Goal: Information Seeking & Learning: Learn about a topic

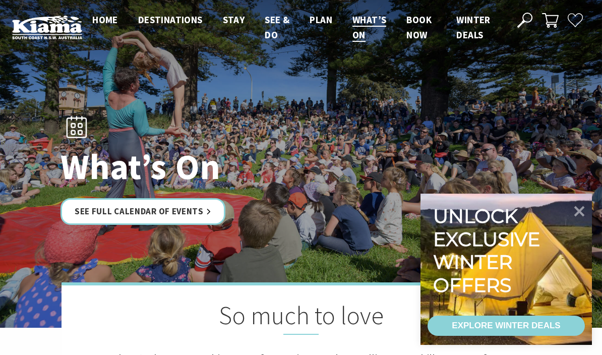
click at [579, 212] on icon at bounding box center [580, 211] width 11 height 11
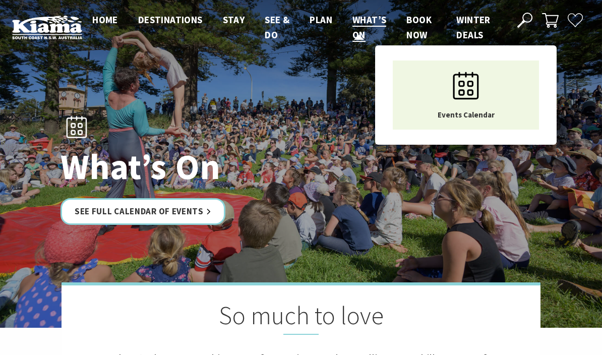
click at [375, 36] on li "What’s On Events Calendar" at bounding box center [370, 27] width 34 height 31
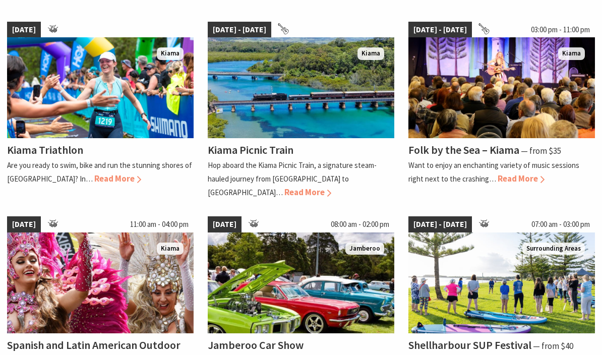
scroll to position [706, 0]
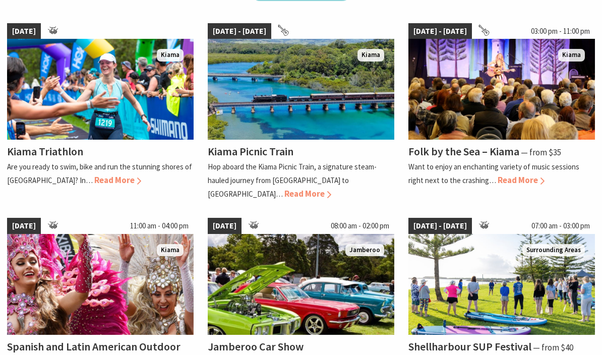
click at [363, 184] on div "Kiama Picnic Train Hop aboard the Kiama Picnic Train, a signature steam-hauled …" at bounding box center [301, 170] width 187 height 61
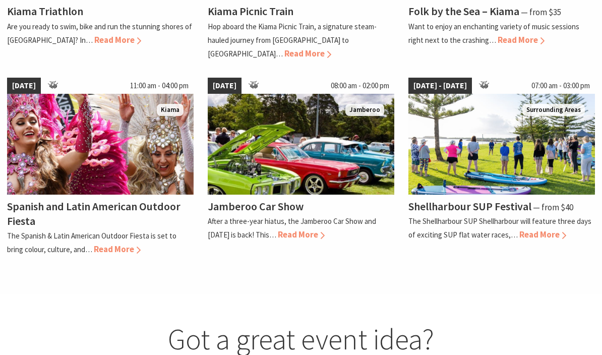
scroll to position [847, 0]
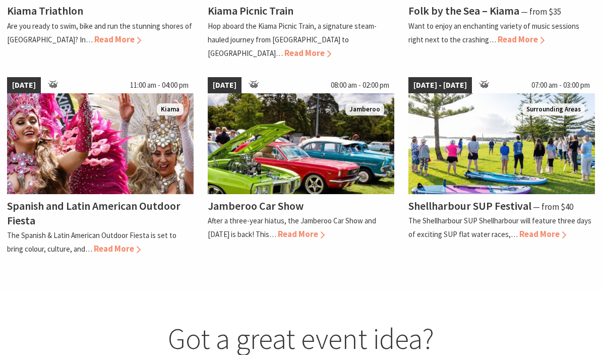
click at [315, 229] on span "Read More" at bounding box center [301, 234] width 47 height 11
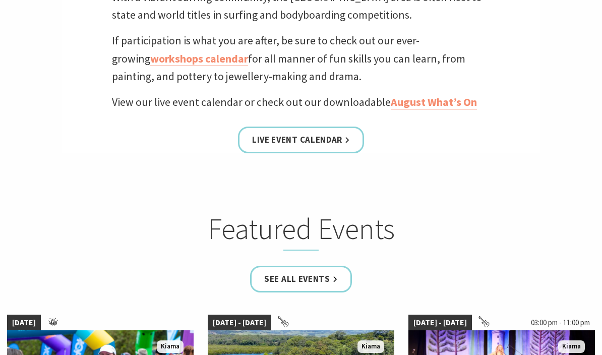
scroll to position [415, 0]
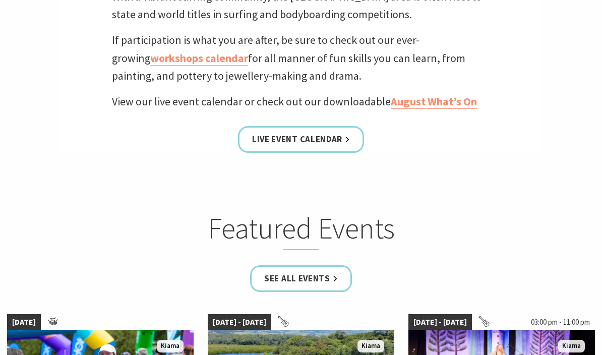
click at [318, 139] on link "Live Event Calendar" at bounding box center [301, 139] width 126 height 27
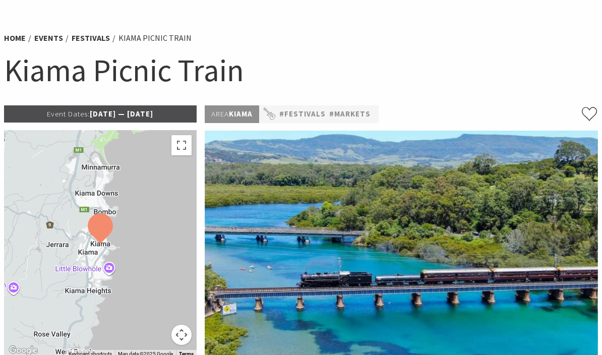
scroll to position [54, 0]
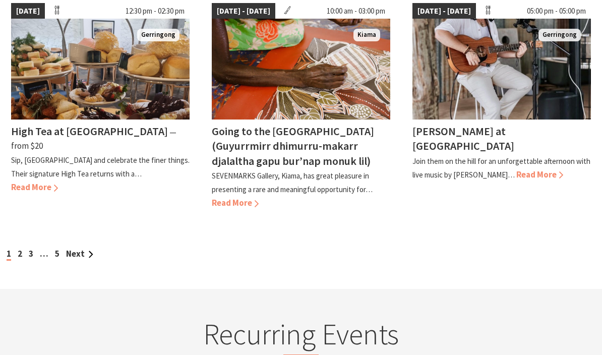
scroll to position [935, 0]
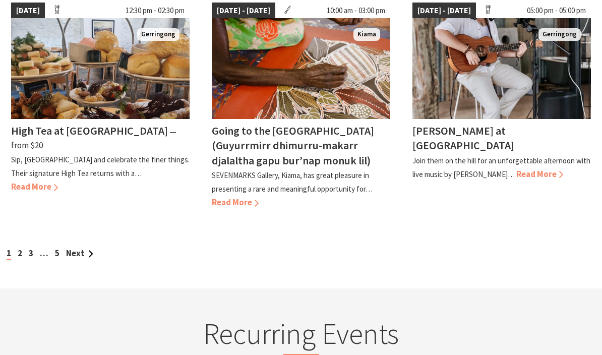
click at [86, 248] on link "Next" at bounding box center [79, 253] width 27 height 11
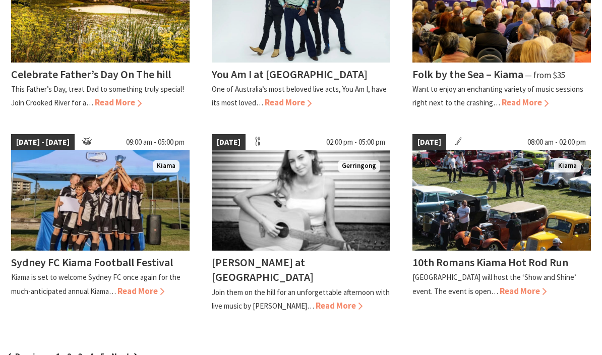
scroll to position [802, 0]
click at [126, 351] on link "Next" at bounding box center [124, 356] width 27 height 11
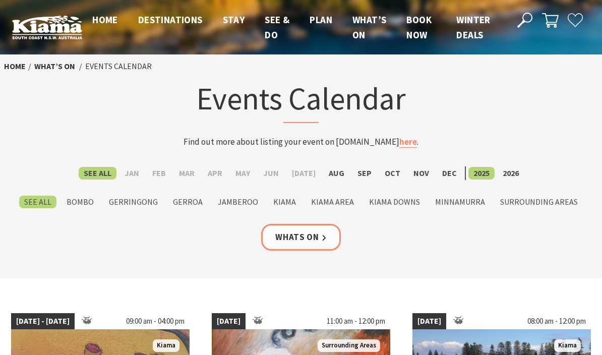
click at [336, 178] on label "Aug" at bounding box center [337, 173] width 26 height 13
click at [0, 0] on input "Aug" at bounding box center [0, 0] width 0 height 0
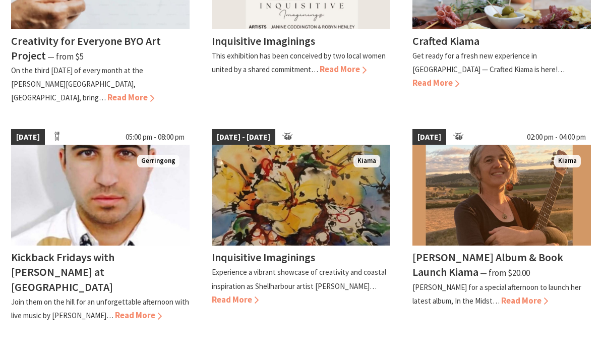
scroll to position [805, 0]
